Goal: Communication & Community: Answer question/provide support

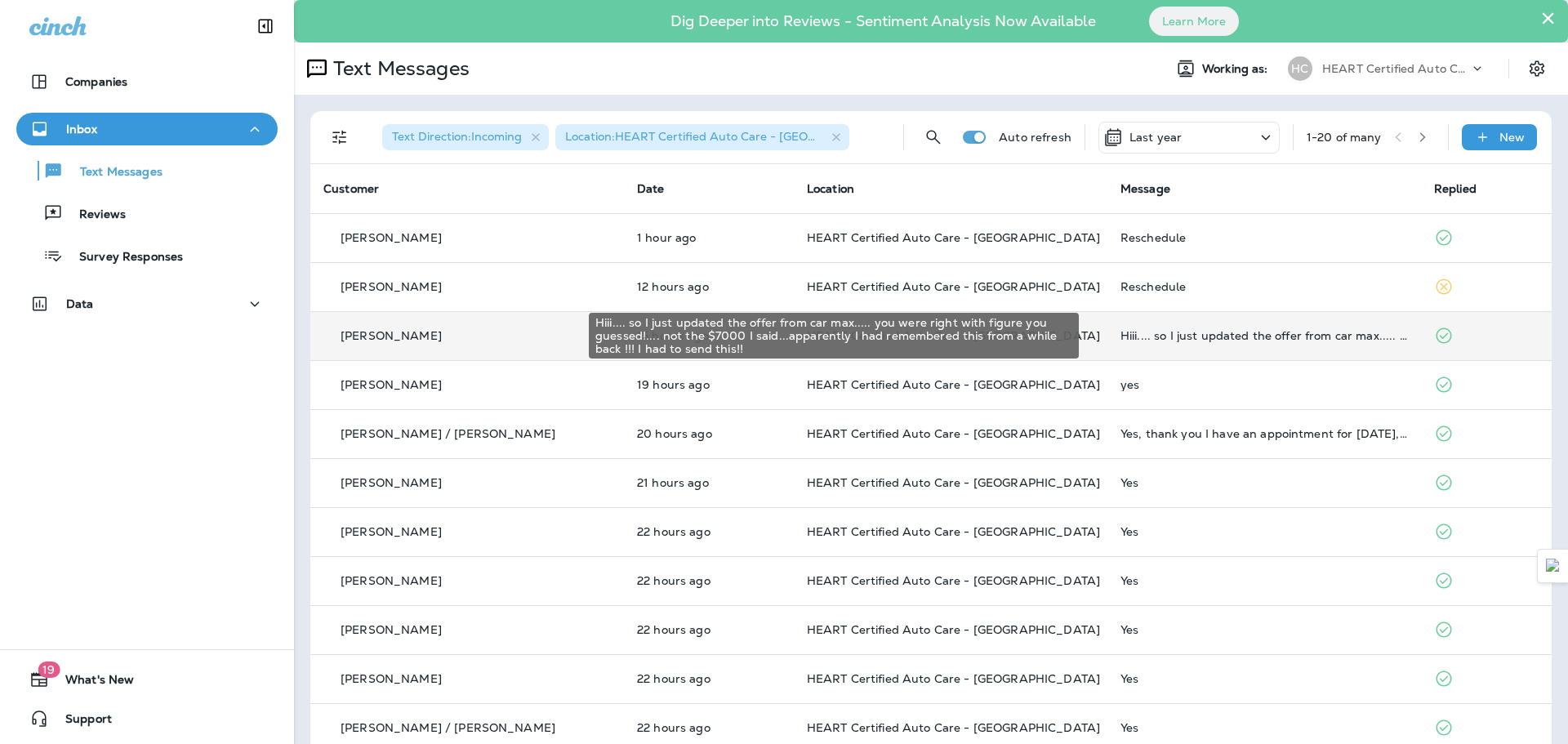
click at [1215, 339] on div "Hiii.... so I just updated the offer from car max..... you were right with figu…" at bounding box center [1264, 336] width 287 height 13
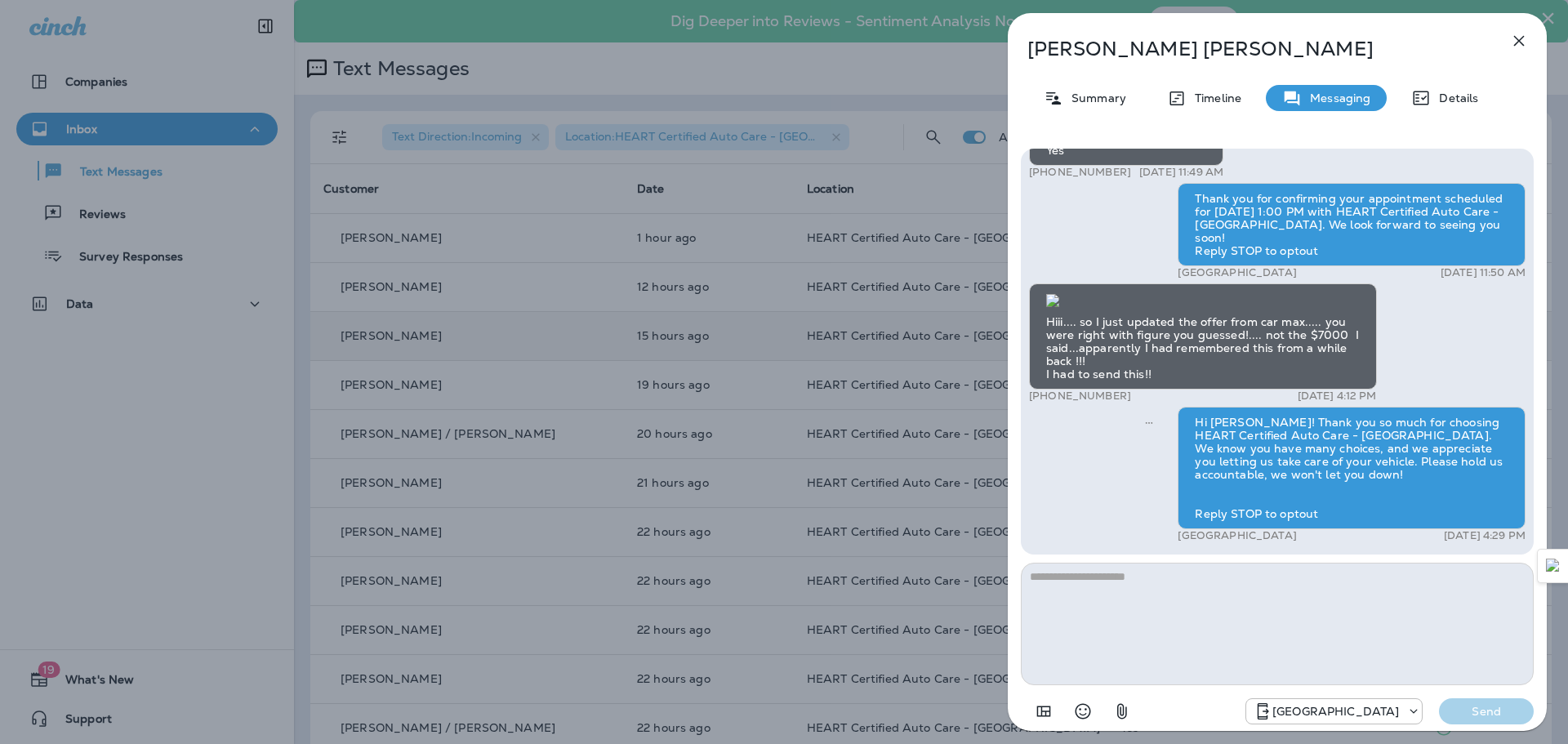
click at [1243, 603] on textarea at bounding box center [1277, 624] width 513 height 123
type textarea "**********"
click at [1503, 714] on p "Send" at bounding box center [1485, 711] width 69 height 15
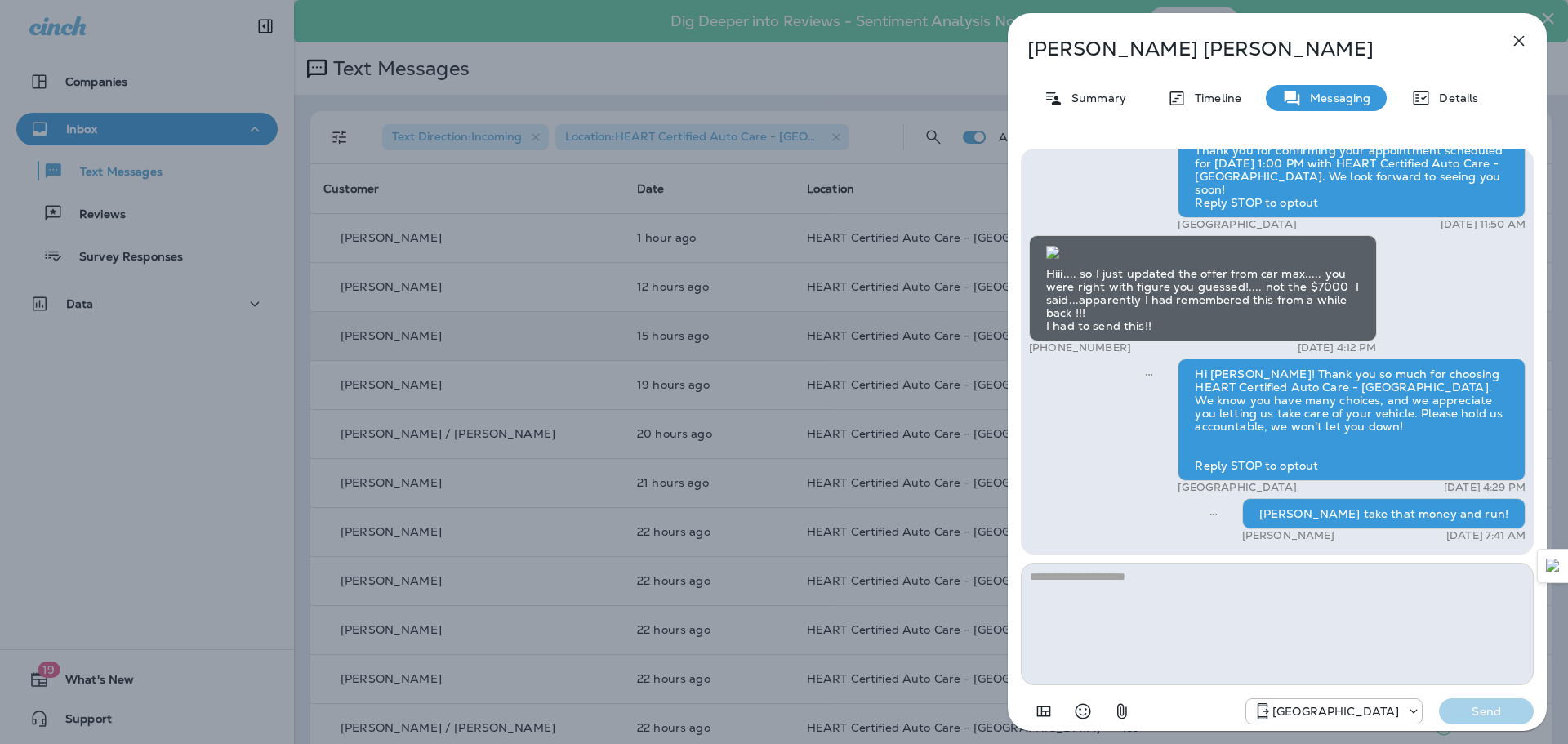
click at [1527, 35] on icon "button" at bounding box center [1519, 41] width 20 height 20
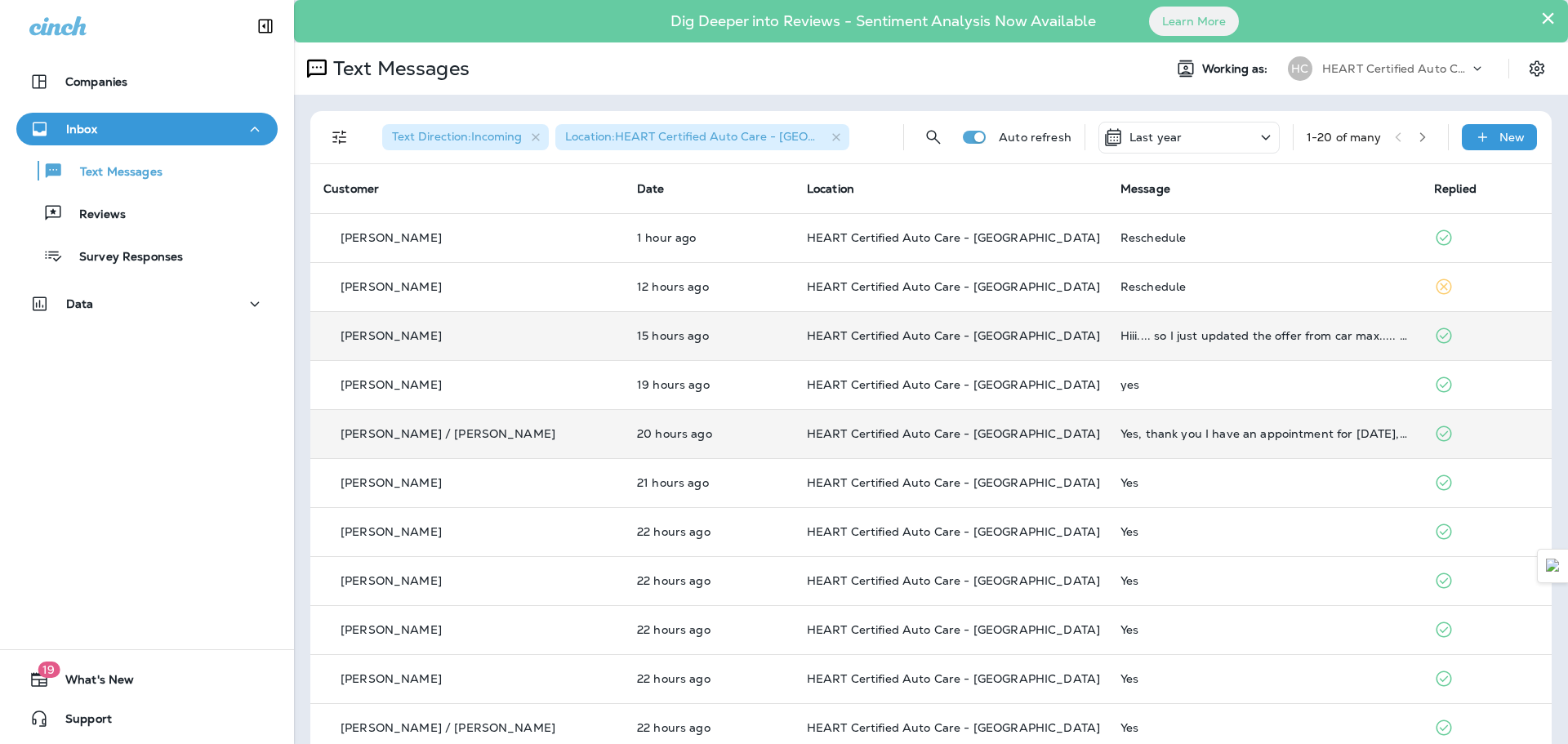
click at [1157, 426] on td "Yes, thank you I have an appointment for [DATE], Range Rover 10 AM drop off" at bounding box center [1264, 433] width 313 height 49
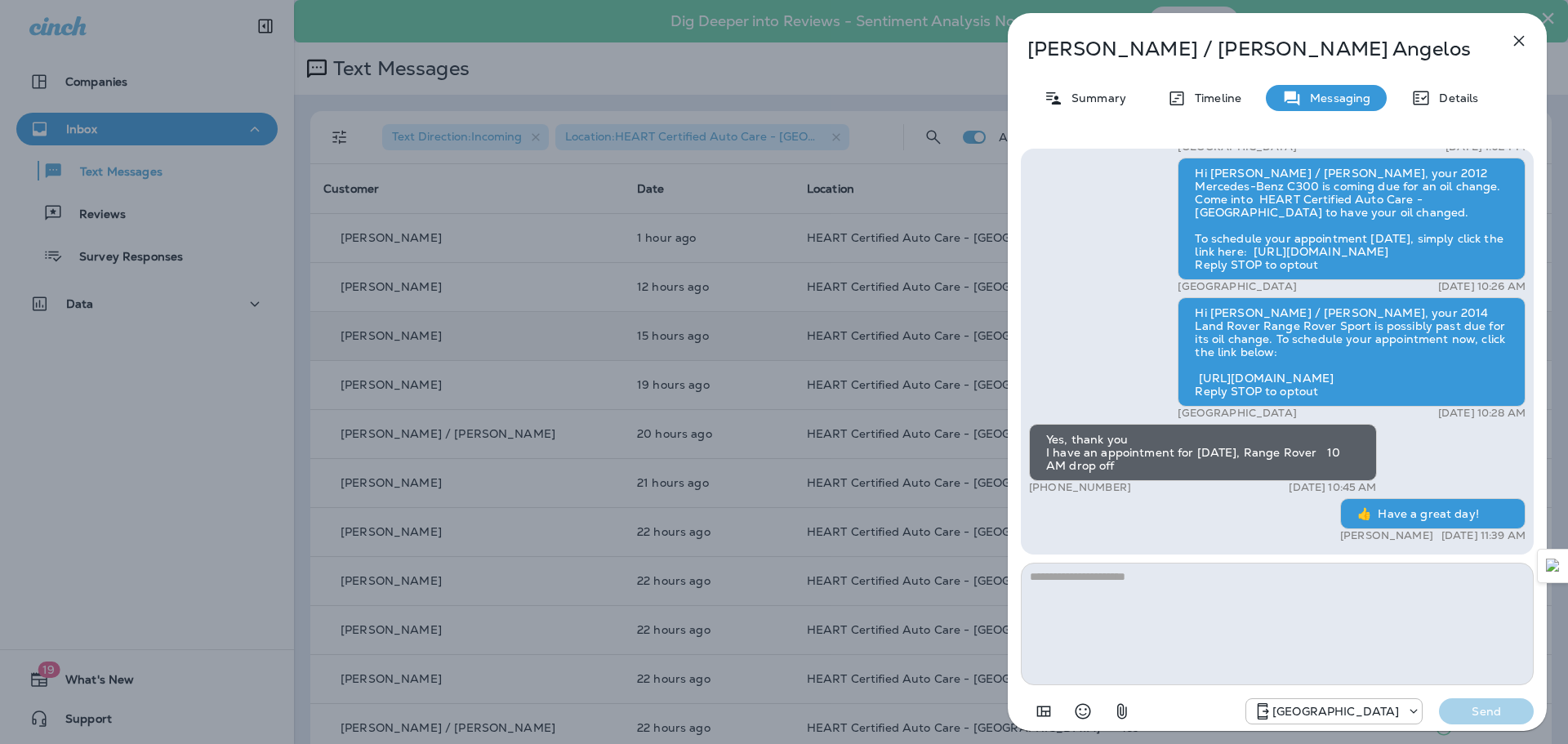
drag, startPoint x: 1170, startPoint y: 451, endPoint x: 1240, endPoint y: 465, distance: 71.4
click at [1240, 465] on div "Yes, thank you I have an appointment for [DATE], Range Rover 10 AM drop off" at bounding box center [1202, 452] width 348 height 57
drag, startPoint x: 1089, startPoint y: 441, endPoint x: 1166, endPoint y: 466, distance: 81.0
click at [1166, 466] on div "Yes, thank you I have an appointment for [DATE], Range Rover 10 AM drop off" at bounding box center [1202, 452] width 348 height 57
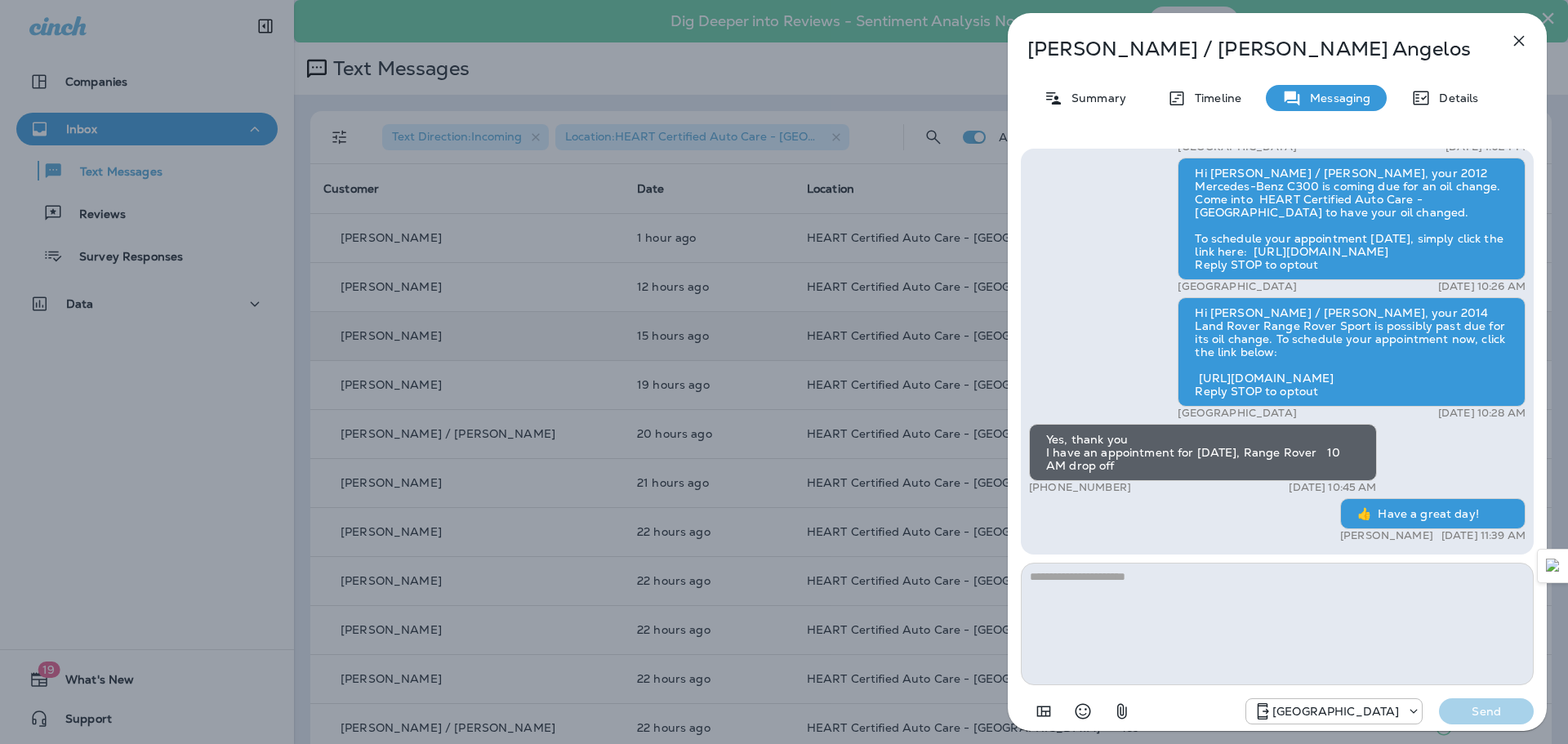
click at [1167, 466] on div "Yes, thank you I have an appointment for [DATE], Range Rover 10 AM drop off" at bounding box center [1202, 452] width 348 height 57
click at [1512, 36] on icon "button" at bounding box center [1519, 41] width 20 height 20
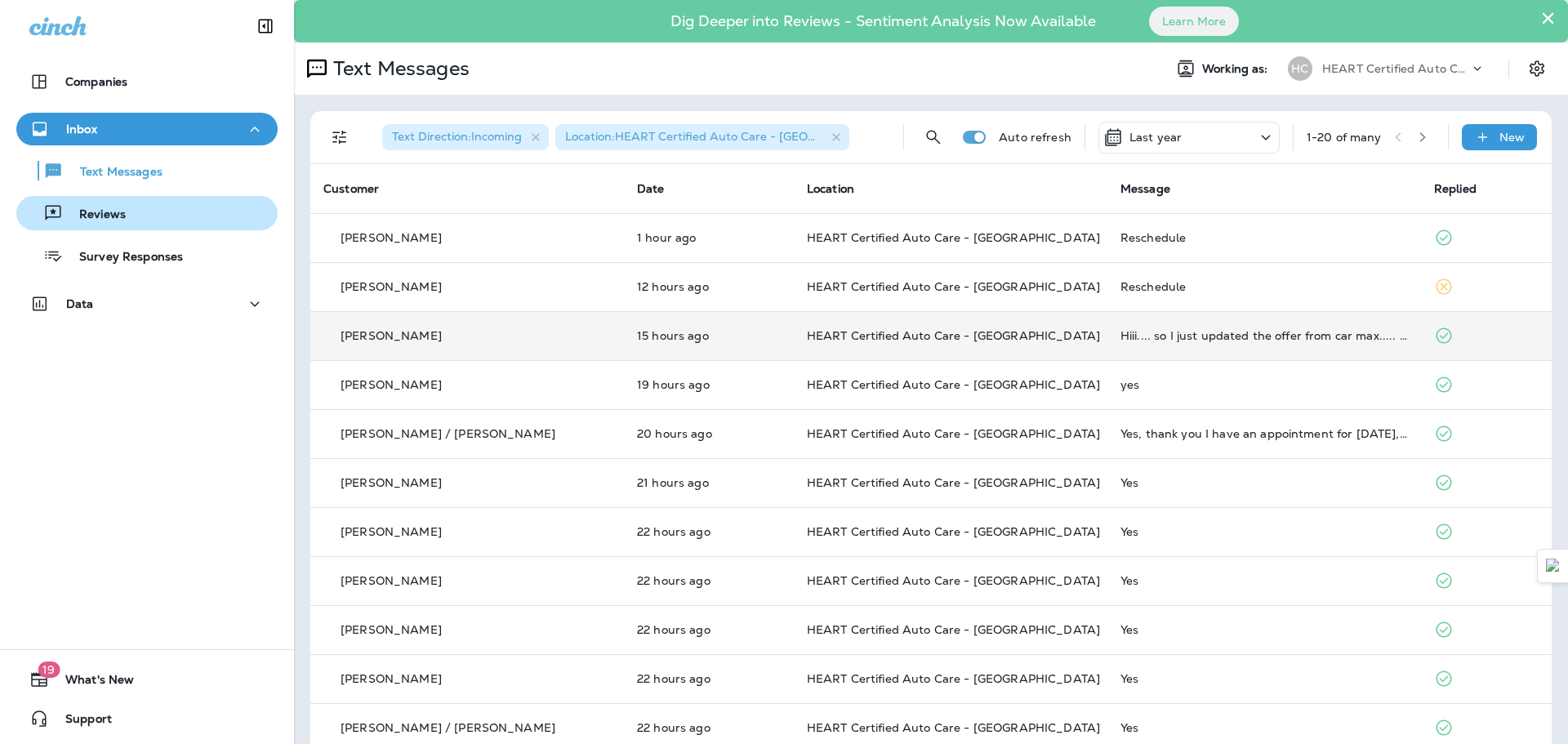
click at [123, 211] on p "Reviews" at bounding box center [94, 214] width 63 height 15
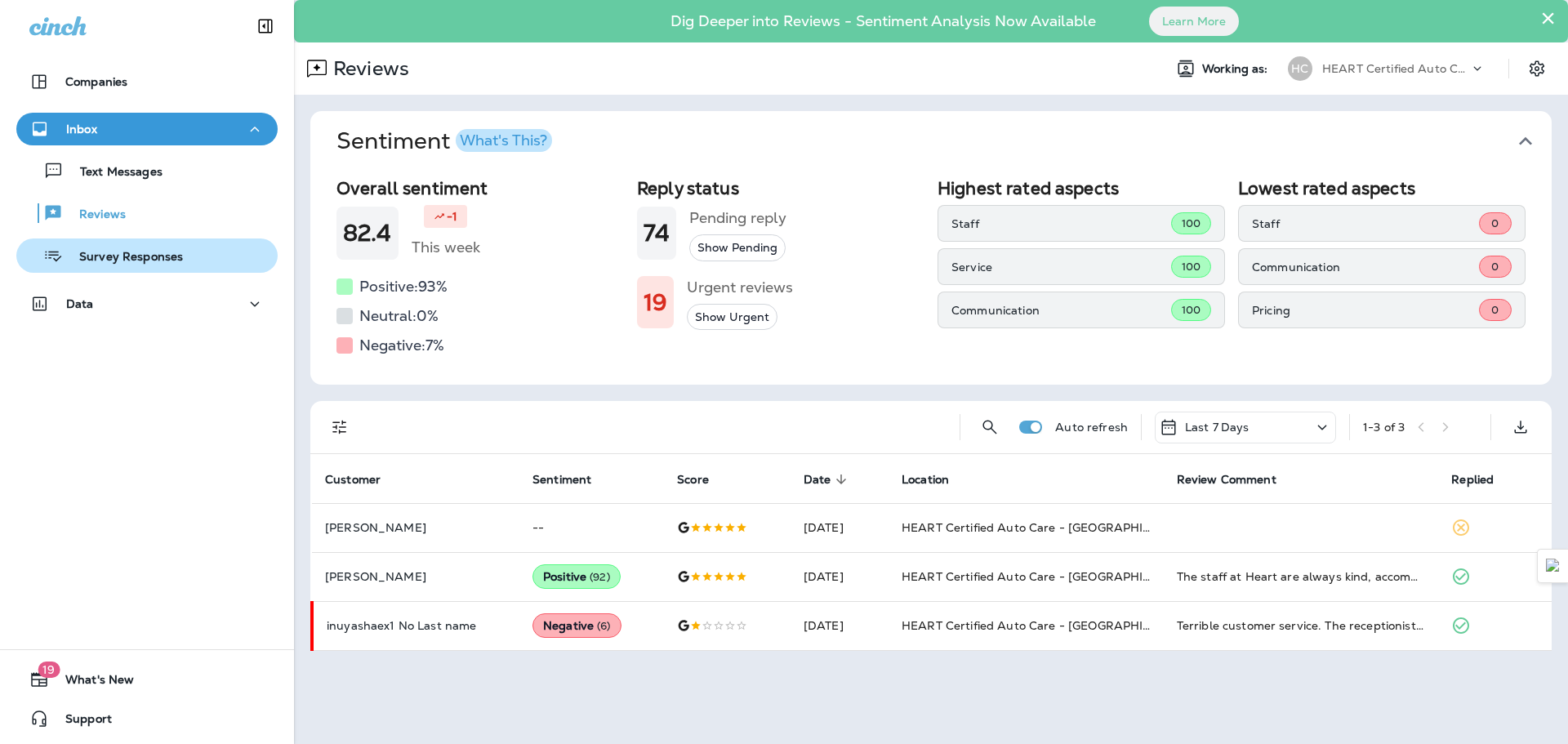
click at [133, 263] on p "Survey Responses" at bounding box center [123, 257] width 120 height 15
